Goal: Task Accomplishment & Management: Complete application form

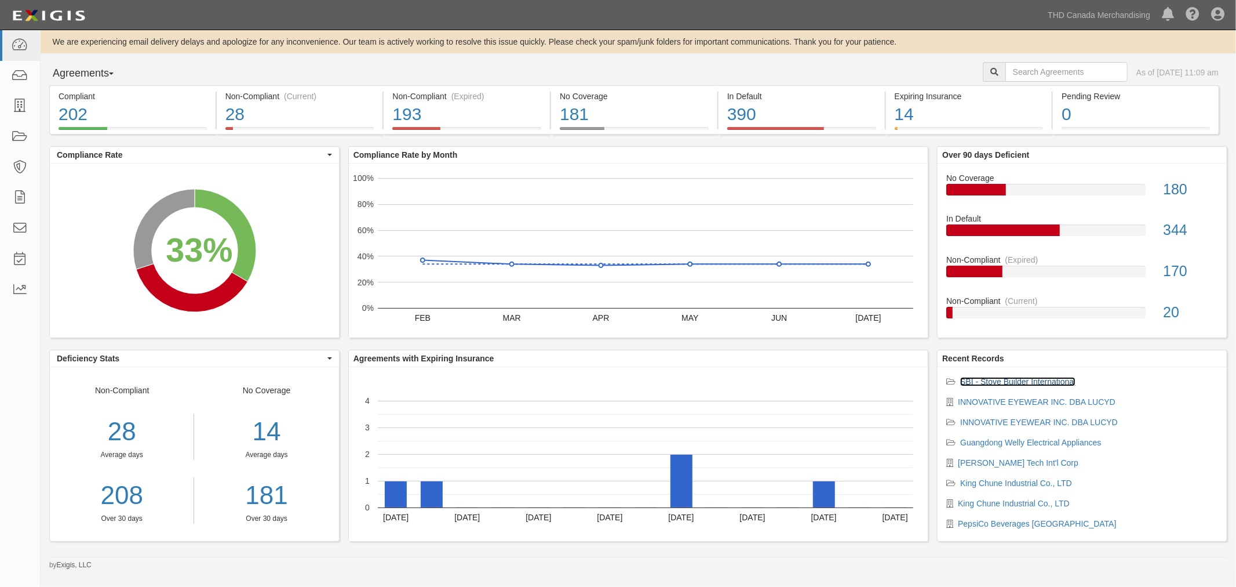
click at [978, 383] on link "SBI - Stove Builder International" at bounding box center [1017, 381] width 115 height 9
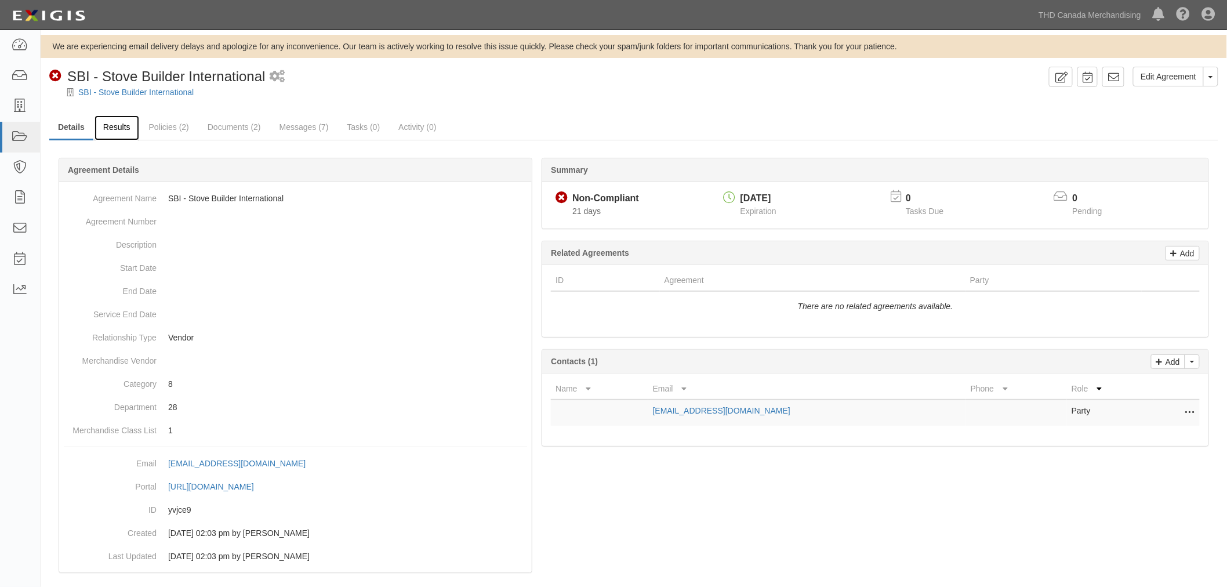
click at [103, 125] on link "Results" at bounding box center [116, 127] width 45 height 25
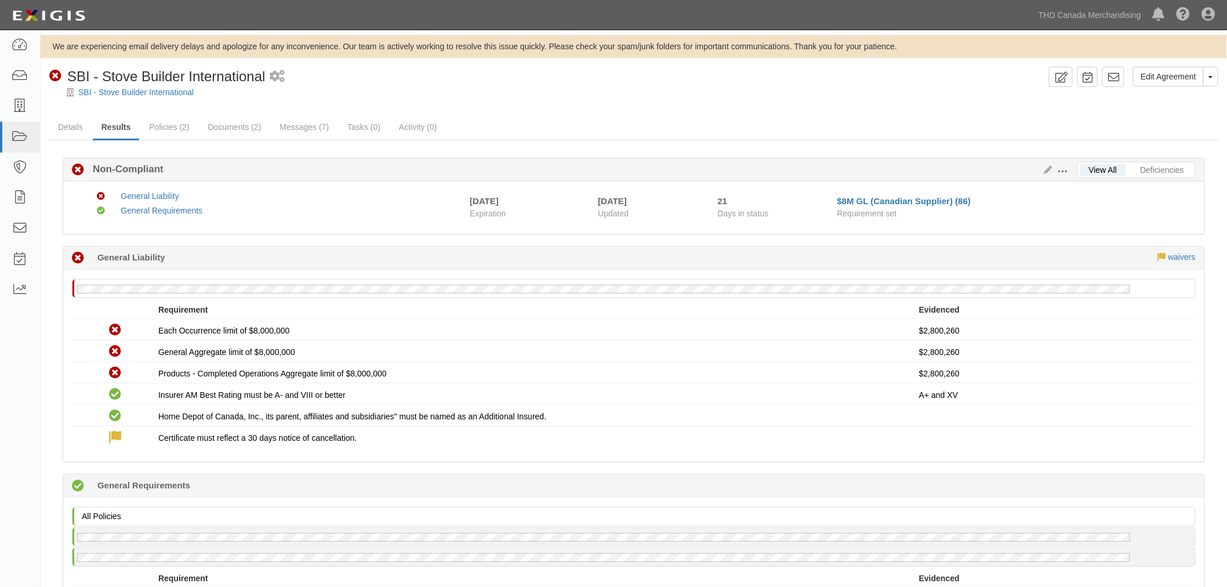
click at [1059, 169] on span at bounding box center [1062, 171] width 10 height 10
click at [1049, 170] on icon at bounding box center [1045, 170] width 13 height 8
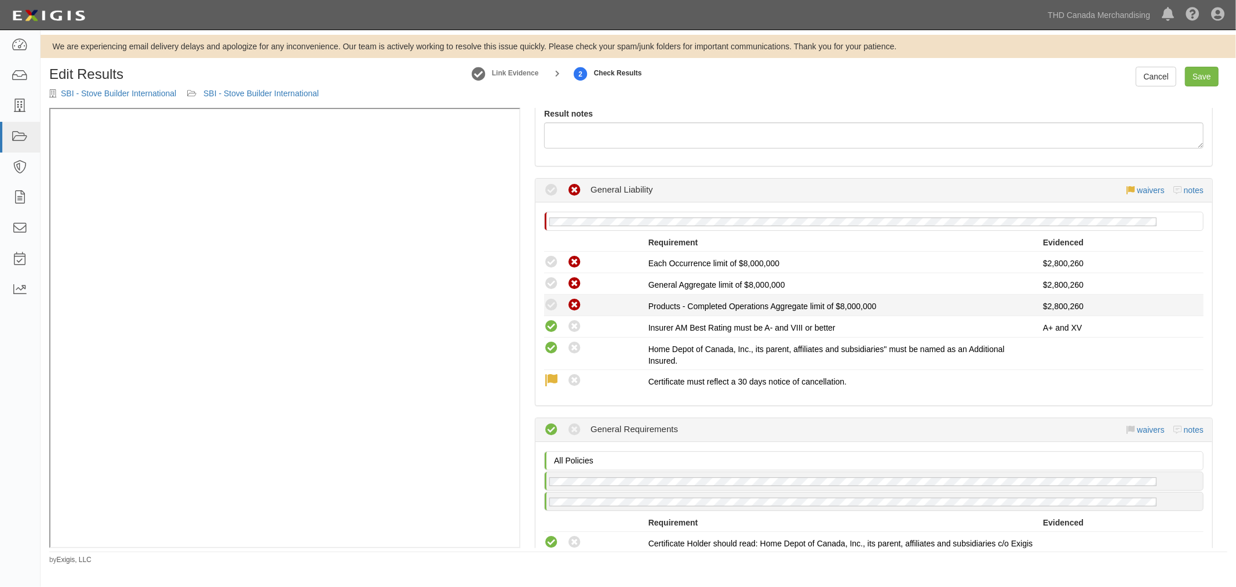
scroll to position [129, 0]
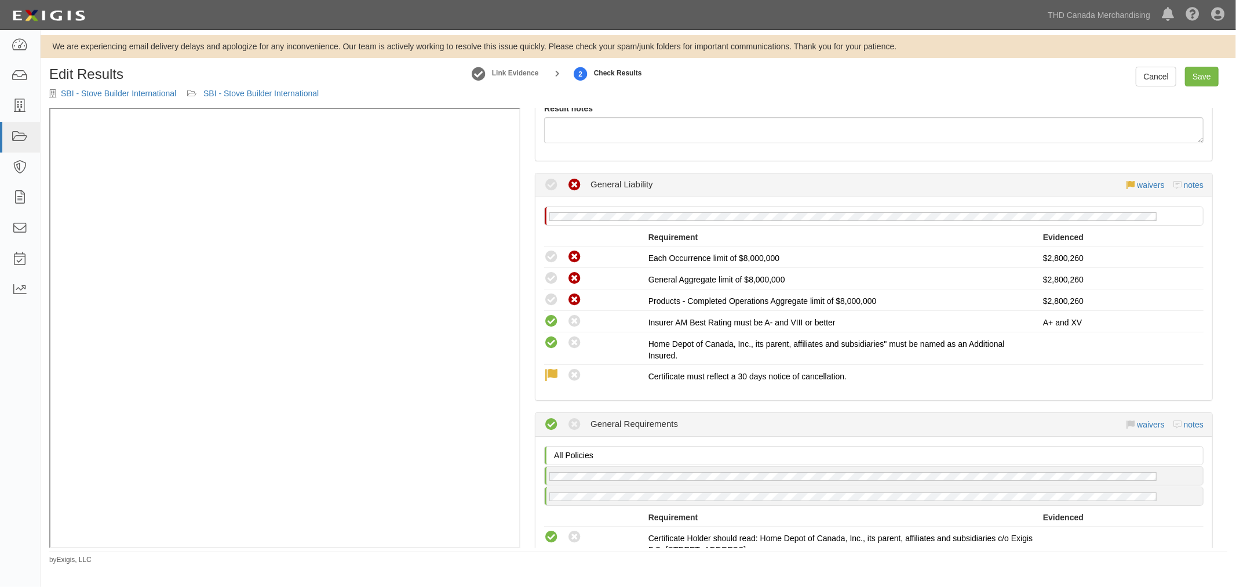
click at [1127, 184] on icon at bounding box center [1131, 185] width 8 height 8
click at [1137, 183] on link "waivers" at bounding box center [1150, 184] width 27 height 9
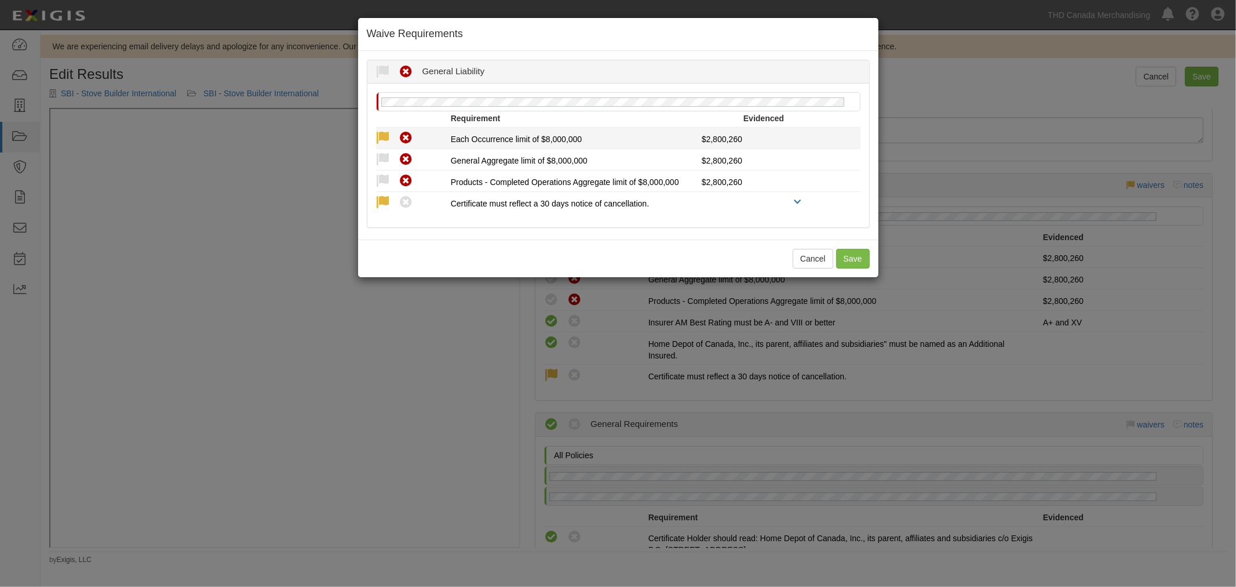
click at [387, 138] on icon at bounding box center [383, 138] width 14 height 14
radio input "true"
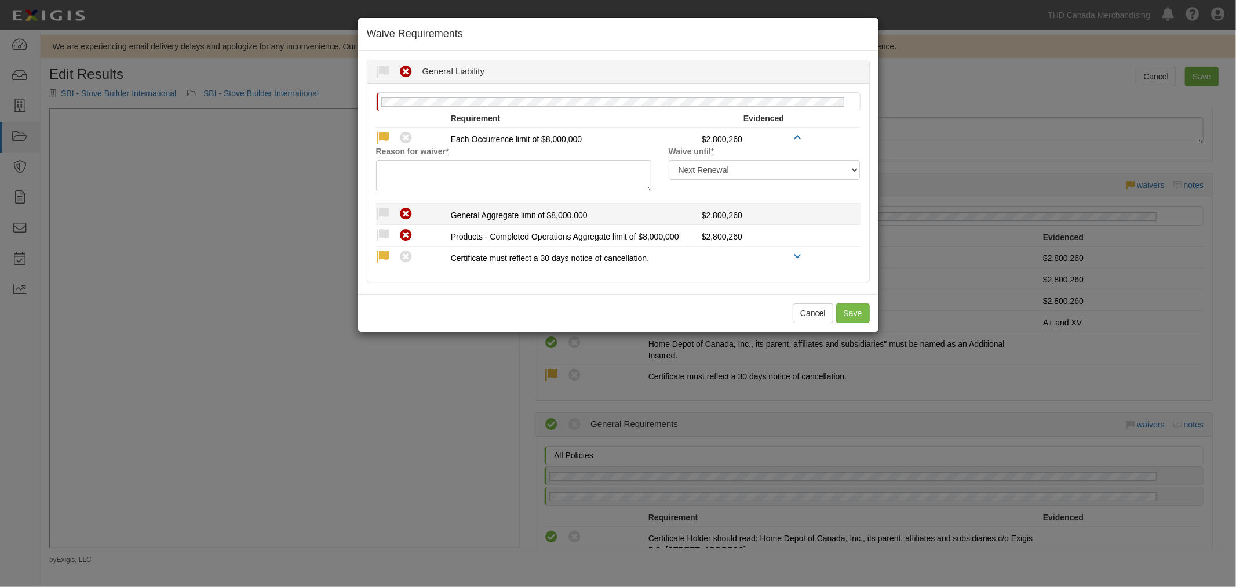
click at [383, 205] on li "Compliant Waived Non-Compliant General Aggregate limit of $8,000,000 $2,800,260…" at bounding box center [618, 213] width 485 height 21
click at [381, 207] on icon at bounding box center [383, 214] width 14 height 14
radio input "true"
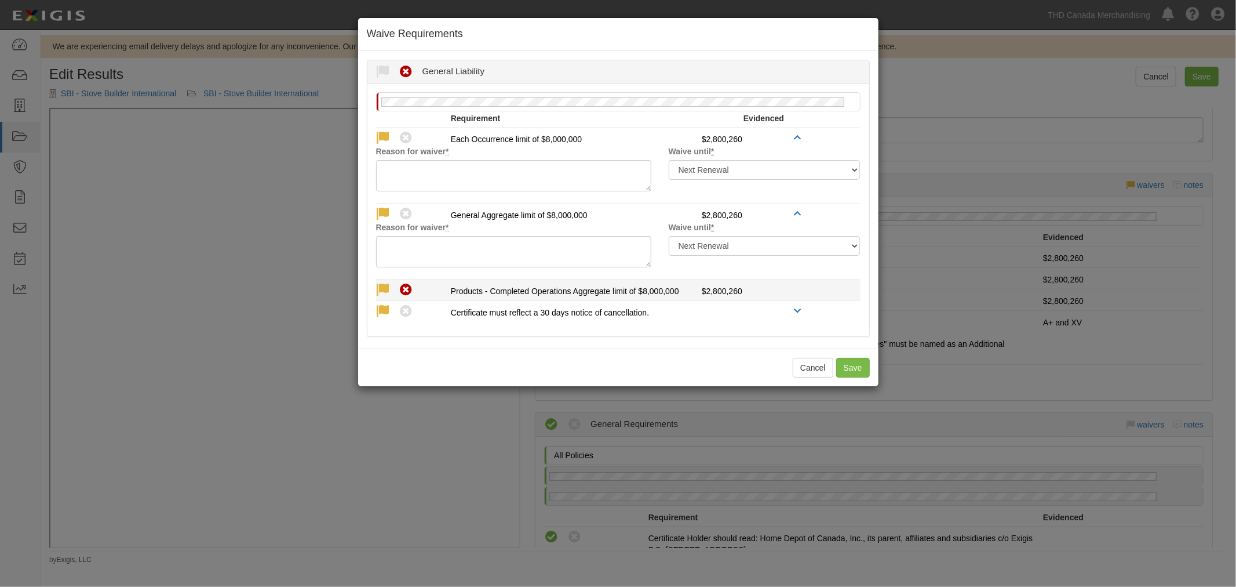
click at [386, 286] on icon at bounding box center [383, 290] width 14 height 14
radio input "true"
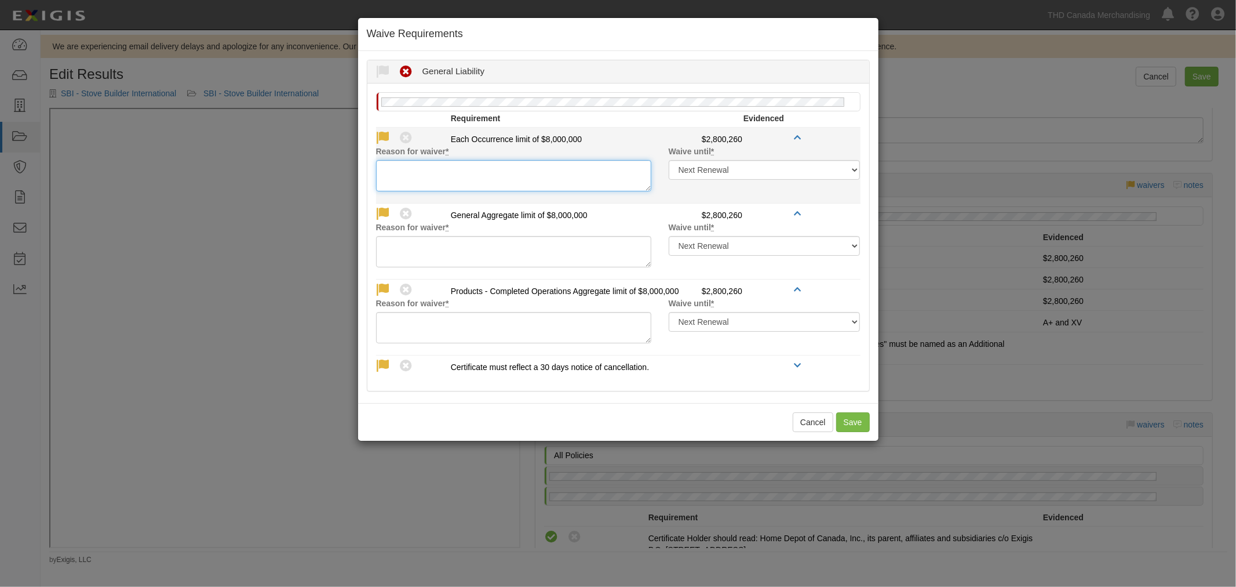
click at [452, 174] on textarea "Reason for waiver *" at bounding box center [513, 175] width 275 height 31
drag, startPoint x: 452, startPoint y: 174, endPoint x: 376, endPoint y: 163, distance: 77.3
click at [376, 163] on textarea "2 COIS" at bounding box center [513, 175] width 275 height 31
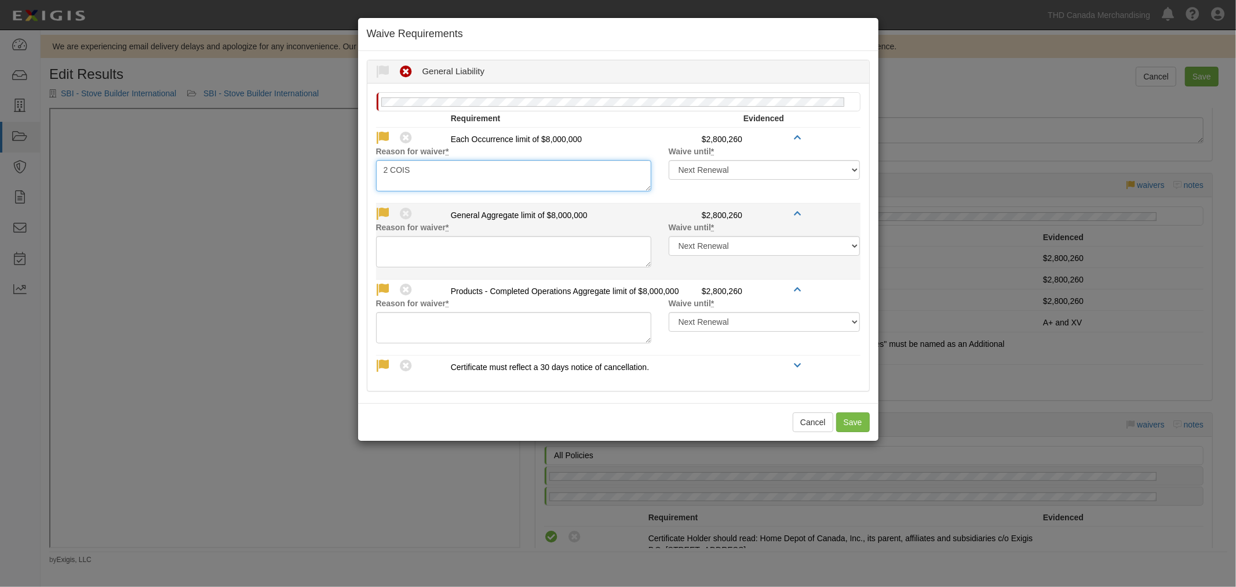
type textarea "2 COIS"
click at [438, 241] on textarea "Reason for waiver *" at bounding box center [513, 251] width 275 height 31
paste textarea "2 COIS"
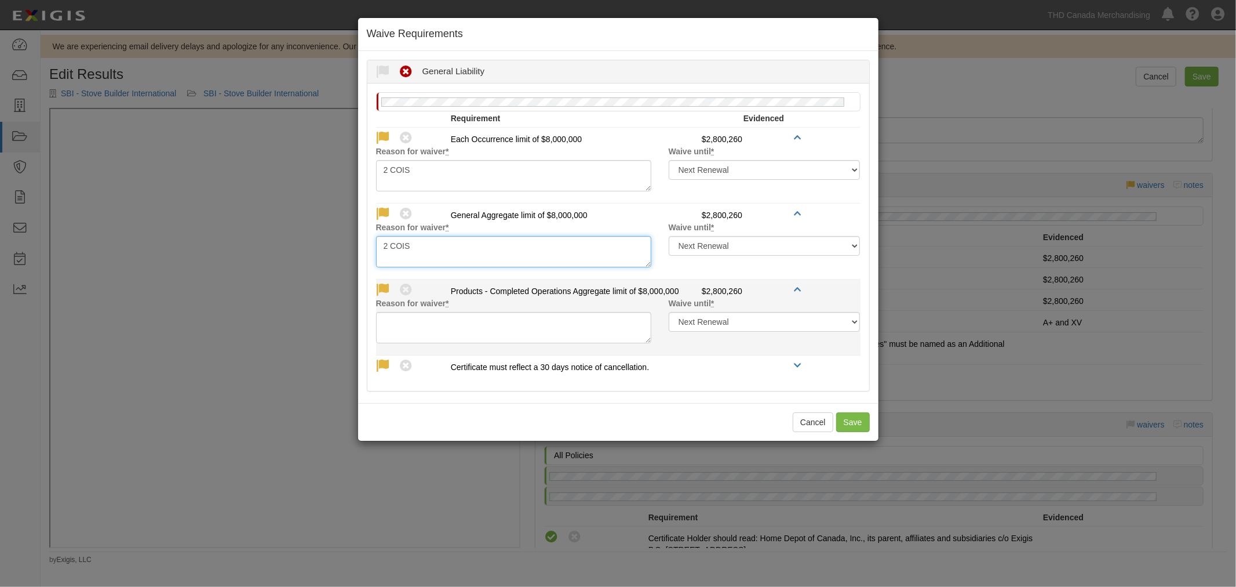
type textarea "2 COIS"
click at [431, 331] on textarea "Reason for waiver *" at bounding box center [513, 327] width 275 height 31
paste textarea "2 COIS"
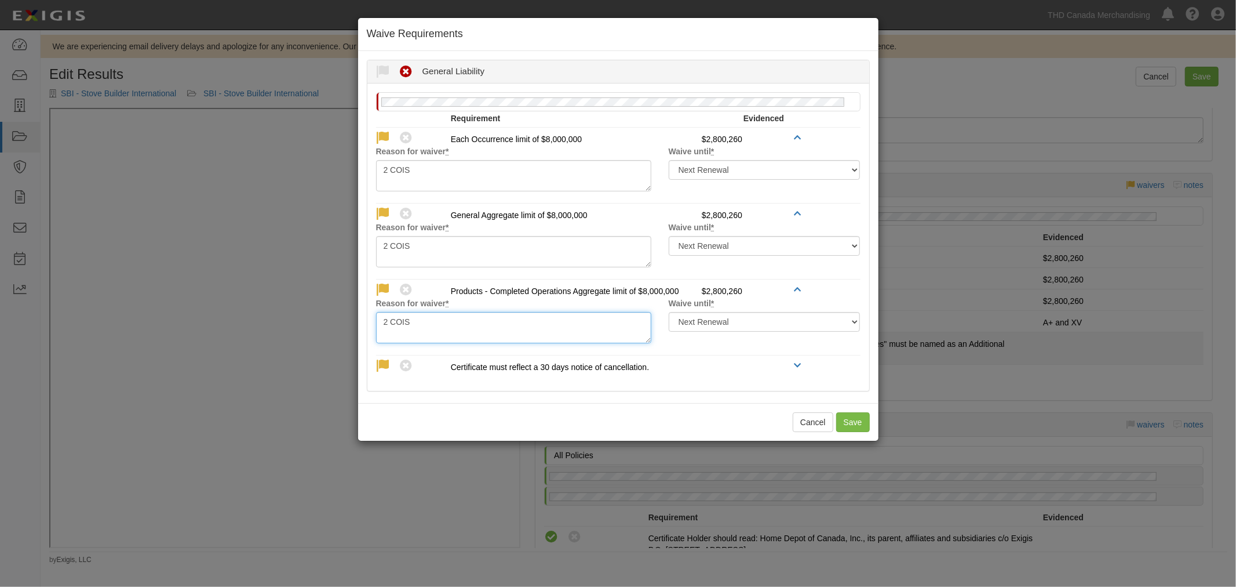
type textarea "2 COIS"
click at [842, 415] on button "Save" at bounding box center [853, 422] width 34 height 20
radio input "true"
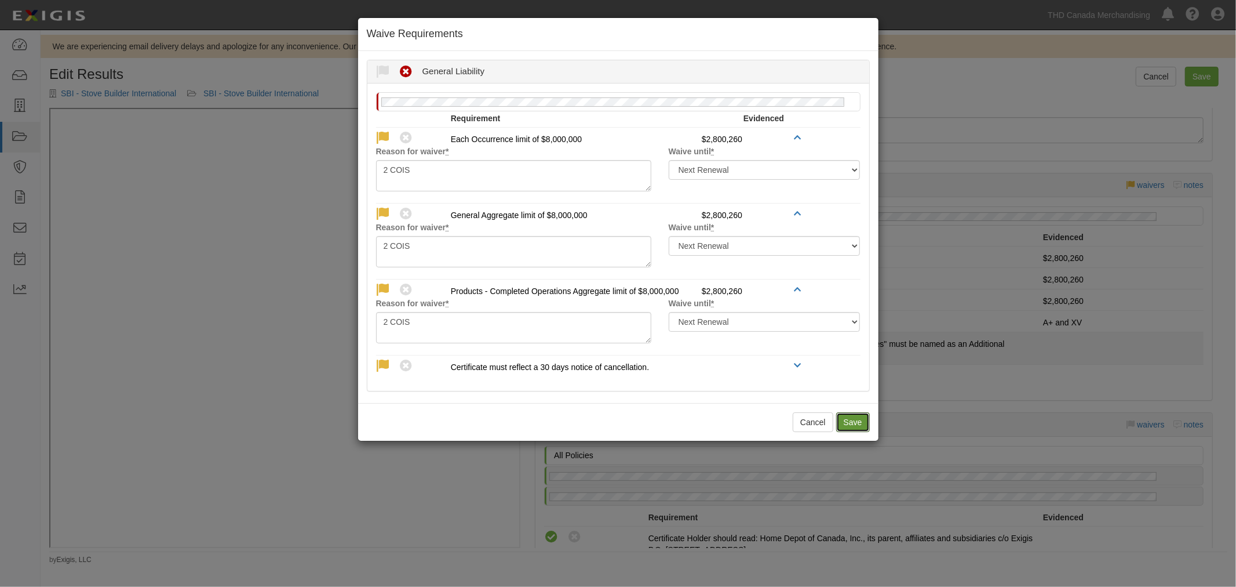
radio input "true"
radio input "false"
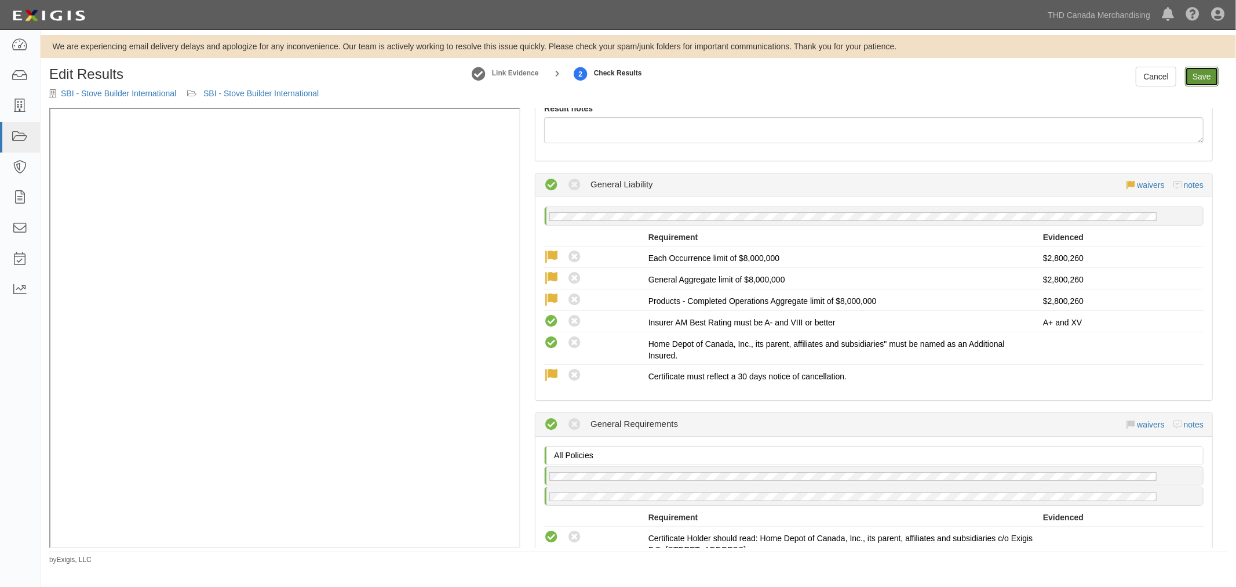
click at [1209, 76] on link "Save" at bounding box center [1202, 77] width 34 height 20
radio input "true"
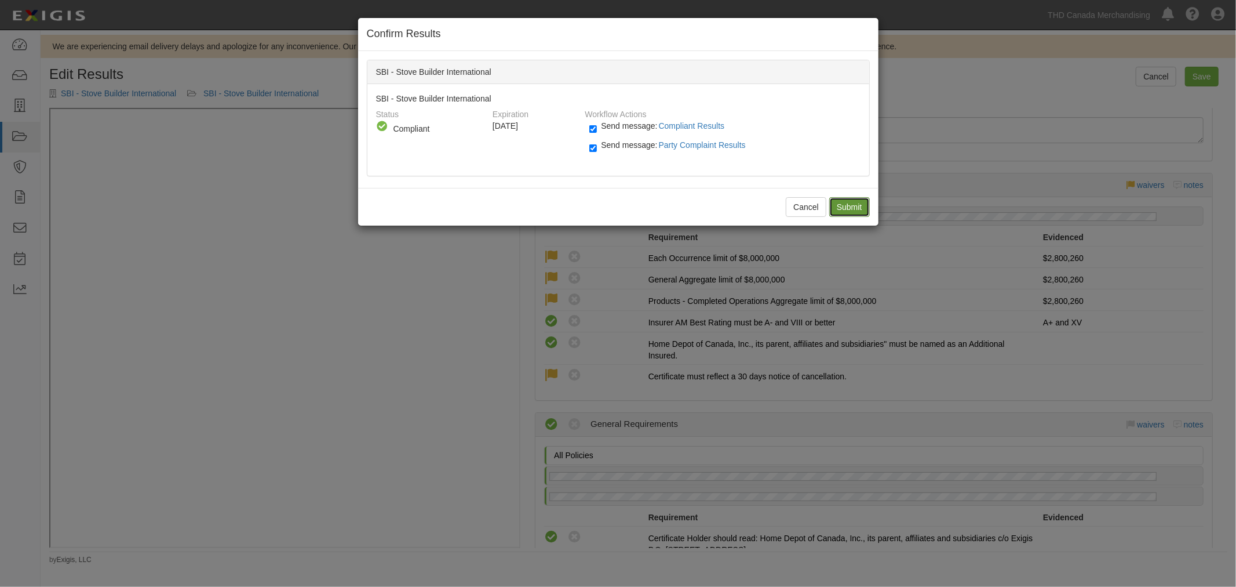
click at [842, 205] on input "Submit" at bounding box center [849, 207] width 41 height 20
